Goal: Transaction & Acquisition: Purchase product/service

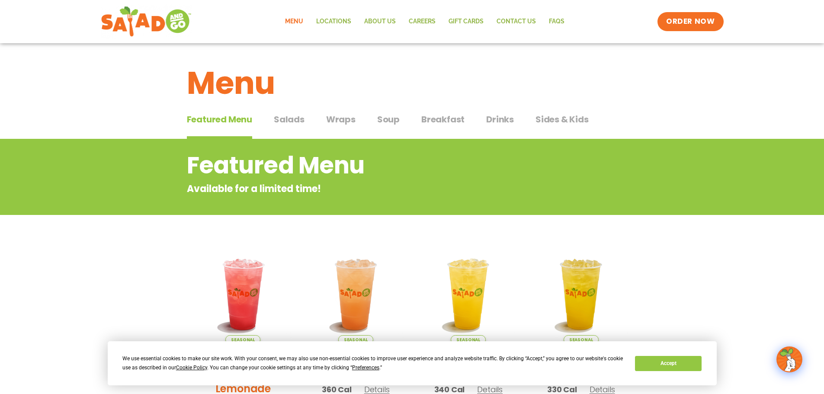
click at [288, 118] on span "Salads" at bounding box center [289, 119] width 31 height 13
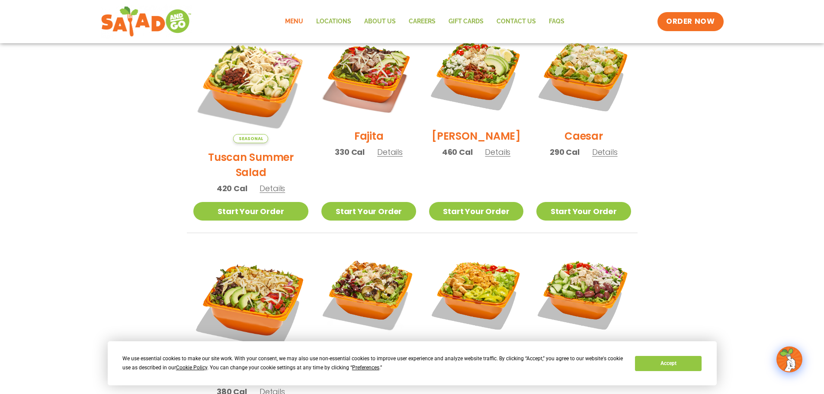
scroll to position [216, 0]
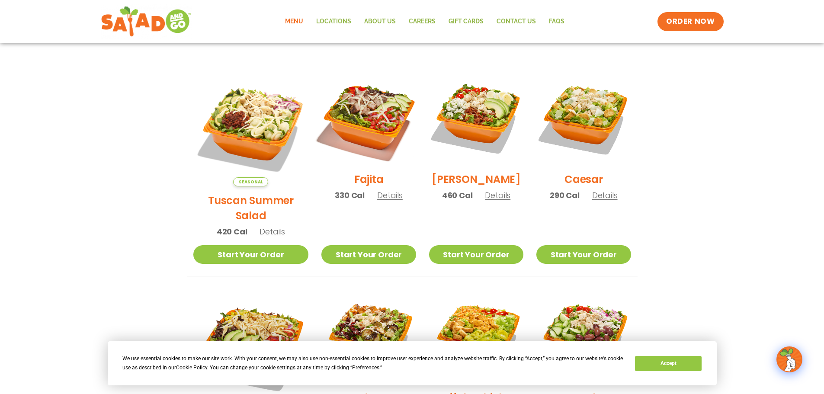
click at [357, 118] on img at bounding box center [368, 118] width 111 height 111
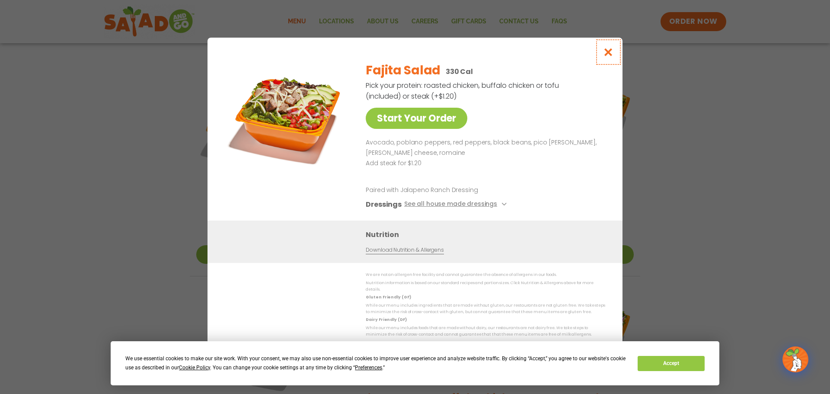
click at [609, 54] on icon "Close modal" at bounding box center [608, 52] width 11 height 9
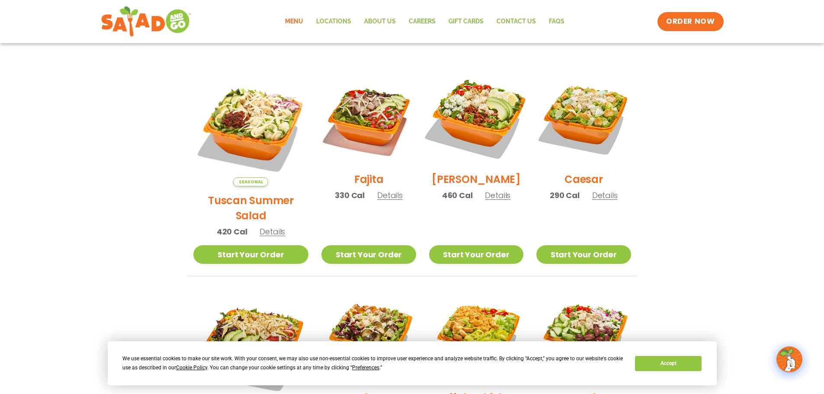
click at [469, 137] on img at bounding box center [476, 118] width 111 height 111
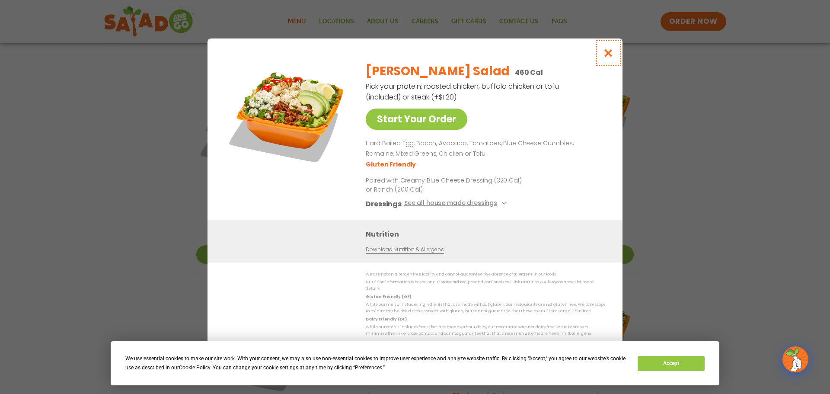
click at [609, 52] on icon "Close modal" at bounding box center [608, 52] width 11 height 9
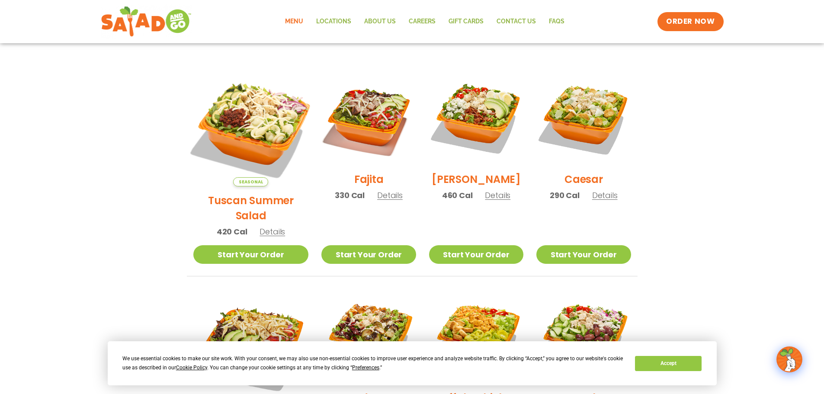
click at [243, 120] on img at bounding box center [250, 128] width 135 height 135
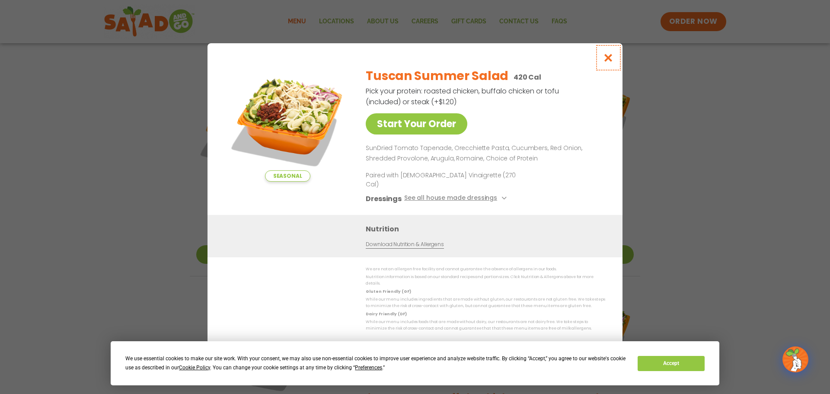
click at [610, 62] on icon "Close modal" at bounding box center [608, 57] width 11 height 9
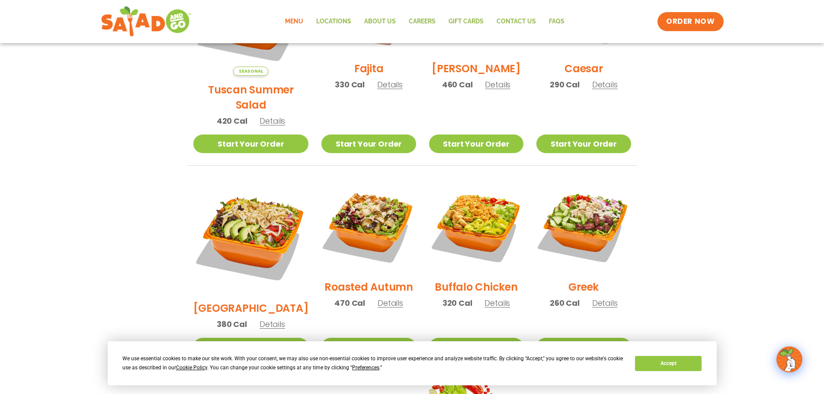
scroll to position [346, 0]
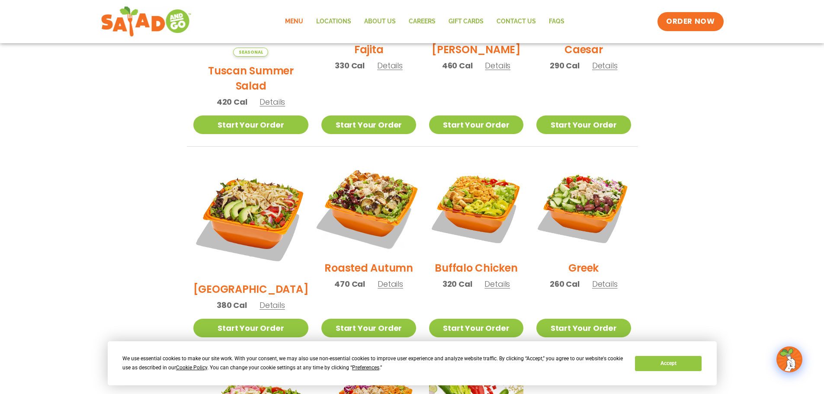
click at [358, 172] on img at bounding box center [368, 206] width 111 height 111
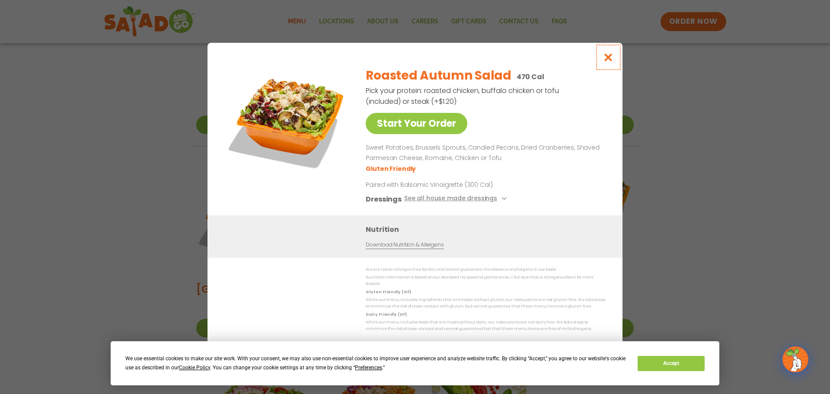
click at [613, 58] on icon "Close modal" at bounding box center [608, 57] width 11 height 9
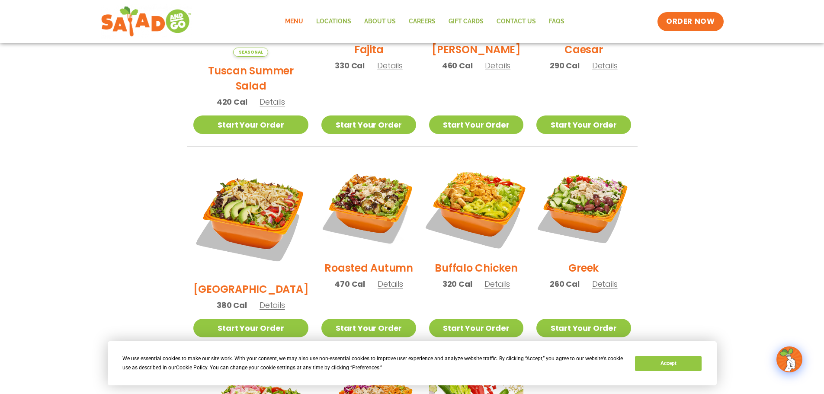
click at [453, 187] on img at bounding box center [476, 206] width 111 height 111
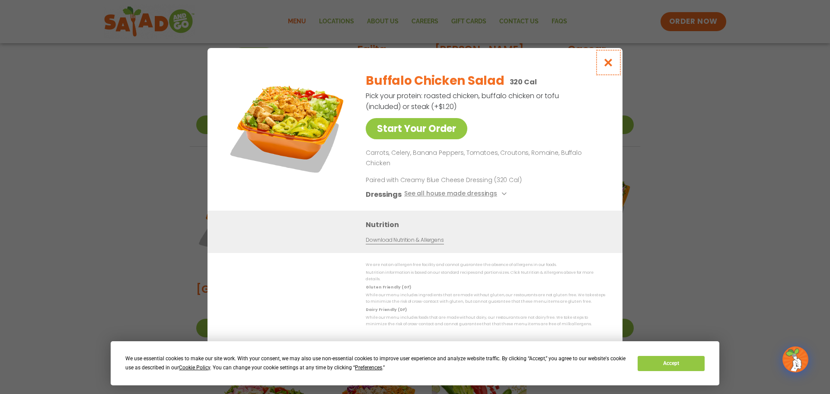
click at [610, 67] on icon "Close modal" at bounding box center [608, 62] width 11 height 9
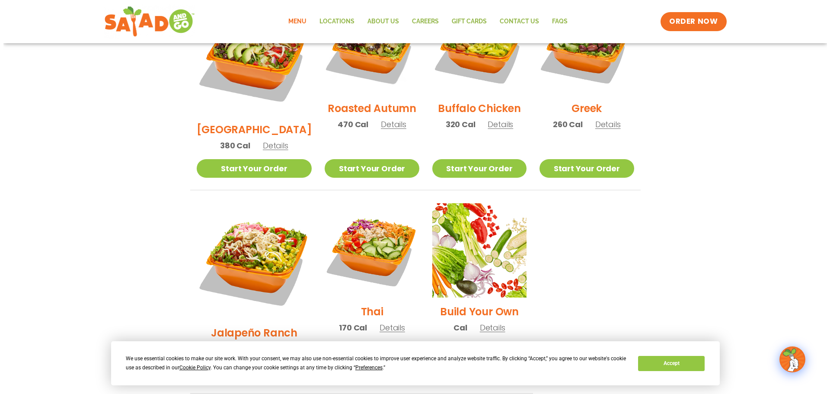
scroll to position [519, 0]
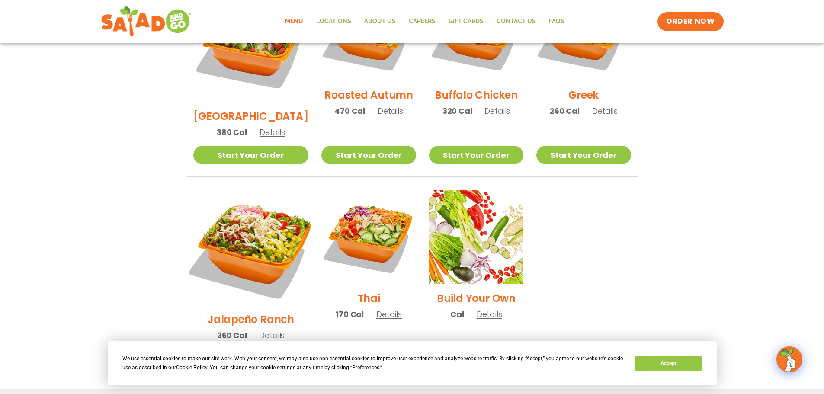
click at [258, 220] on img at bounding box center [250, 247] width 135 height 135
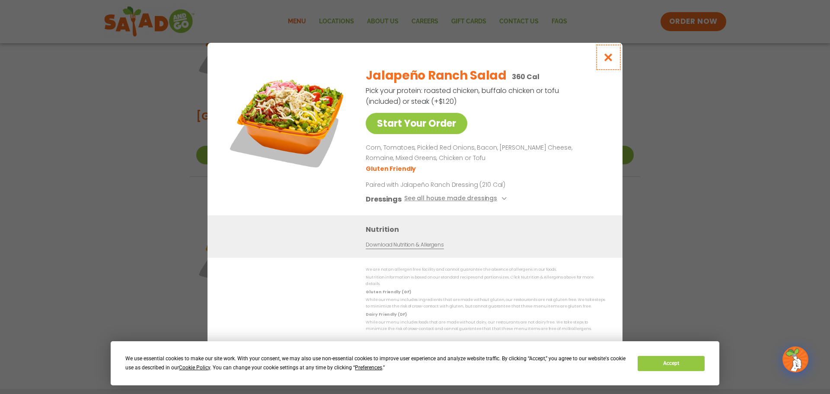
click at [610, 58] on icon "Close modal" at bounding box center [608, 57] width 11 height 9
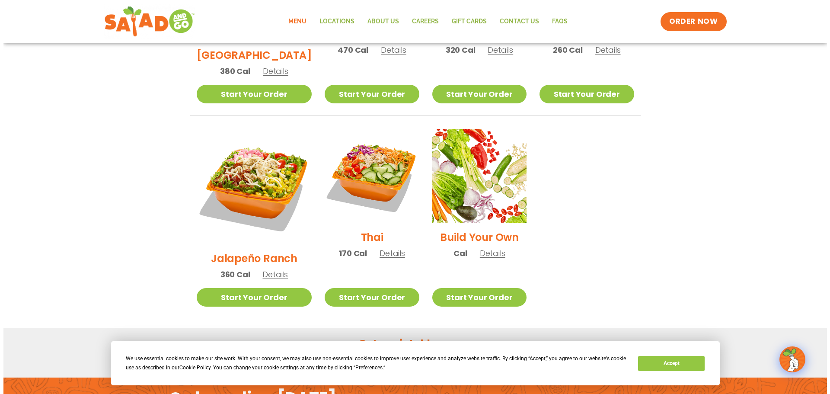
scroll to position [587, 0]
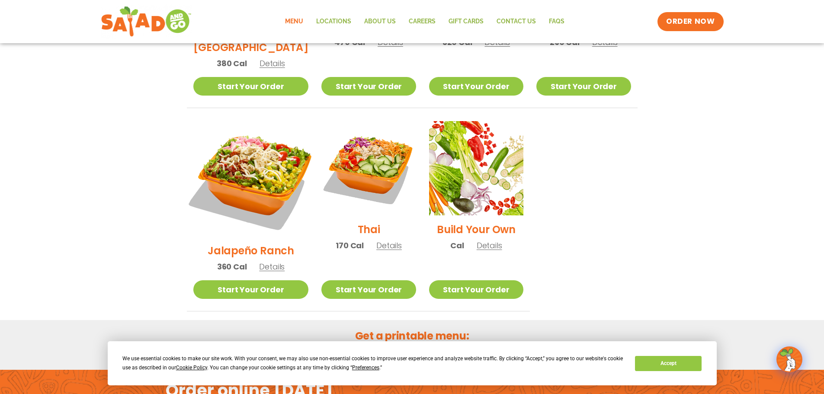
click at [250, 153] on img at bounding box center [250, 178] width 135 height 135
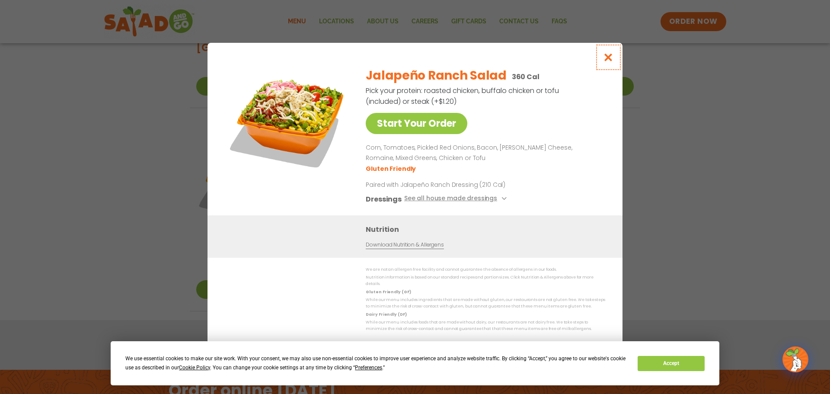
click at [607, 58] on icon "Close modal" at bounding box center [608, 57] width 11 height 9
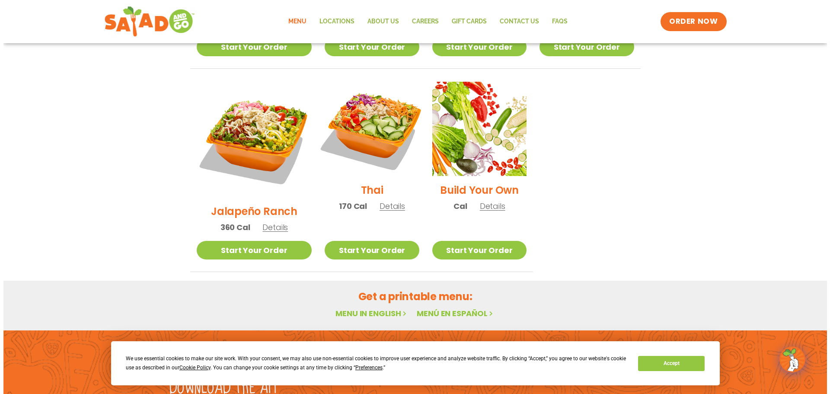
scroll to position [631, 0]
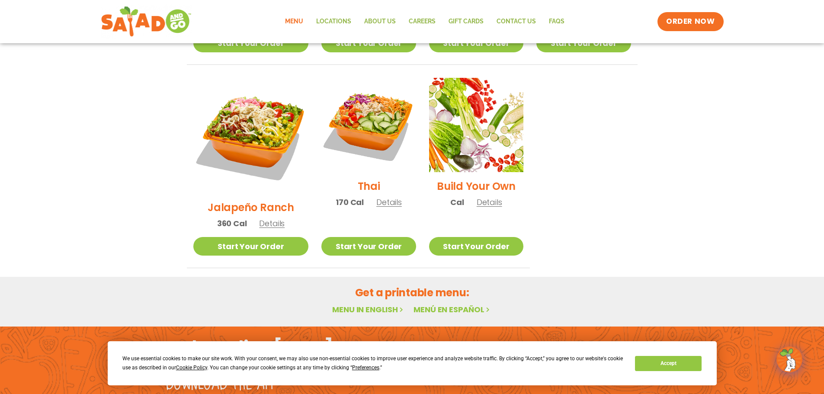
click at [478, 197] on span "Details" at bounding box center [489, 202] width 26 height 11
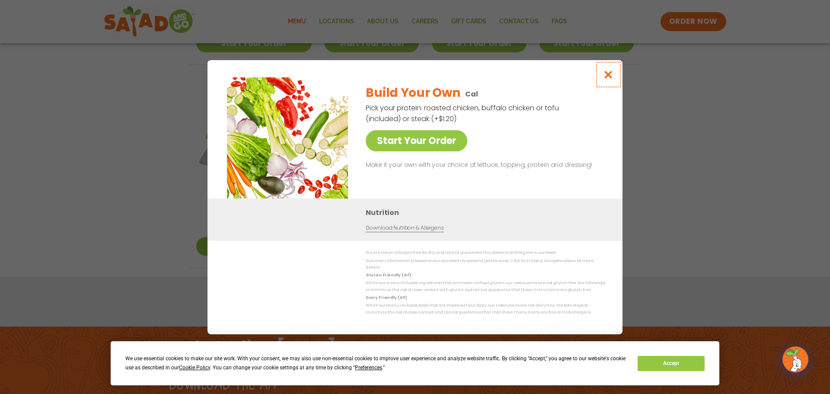
click at [608, 73] on icon "Close modal" at bounding box center [608, 74] width 11 height 9
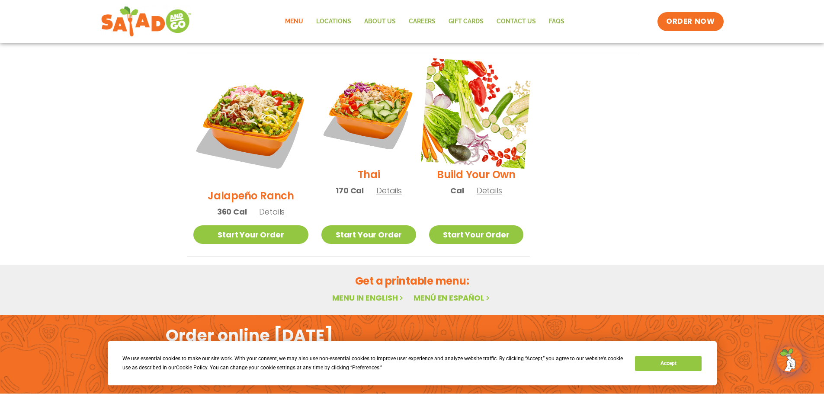
scroll to position [648, 0]
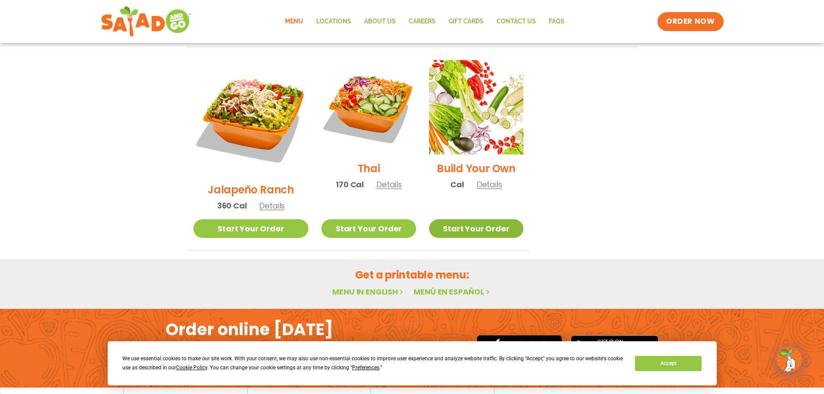
click at [453, 219] on link "Start Your Order" at bounding box center [476, 228] width 94 height 19
